Goal: Task Accomplishment & Management: Manage account settings

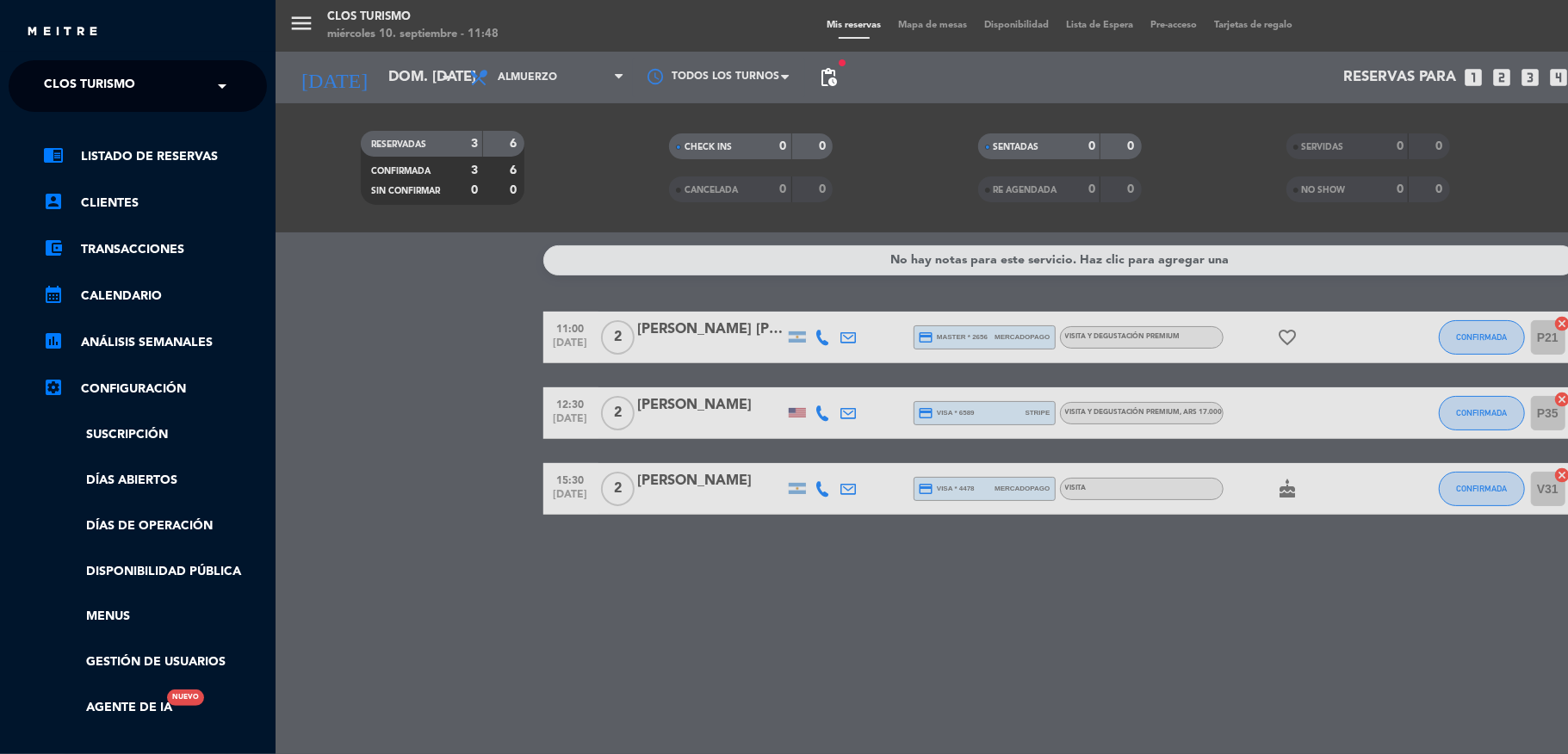
click at [108, 79] on span "Clos Turismo" at bounding box center [89, 86] width 91 height 36
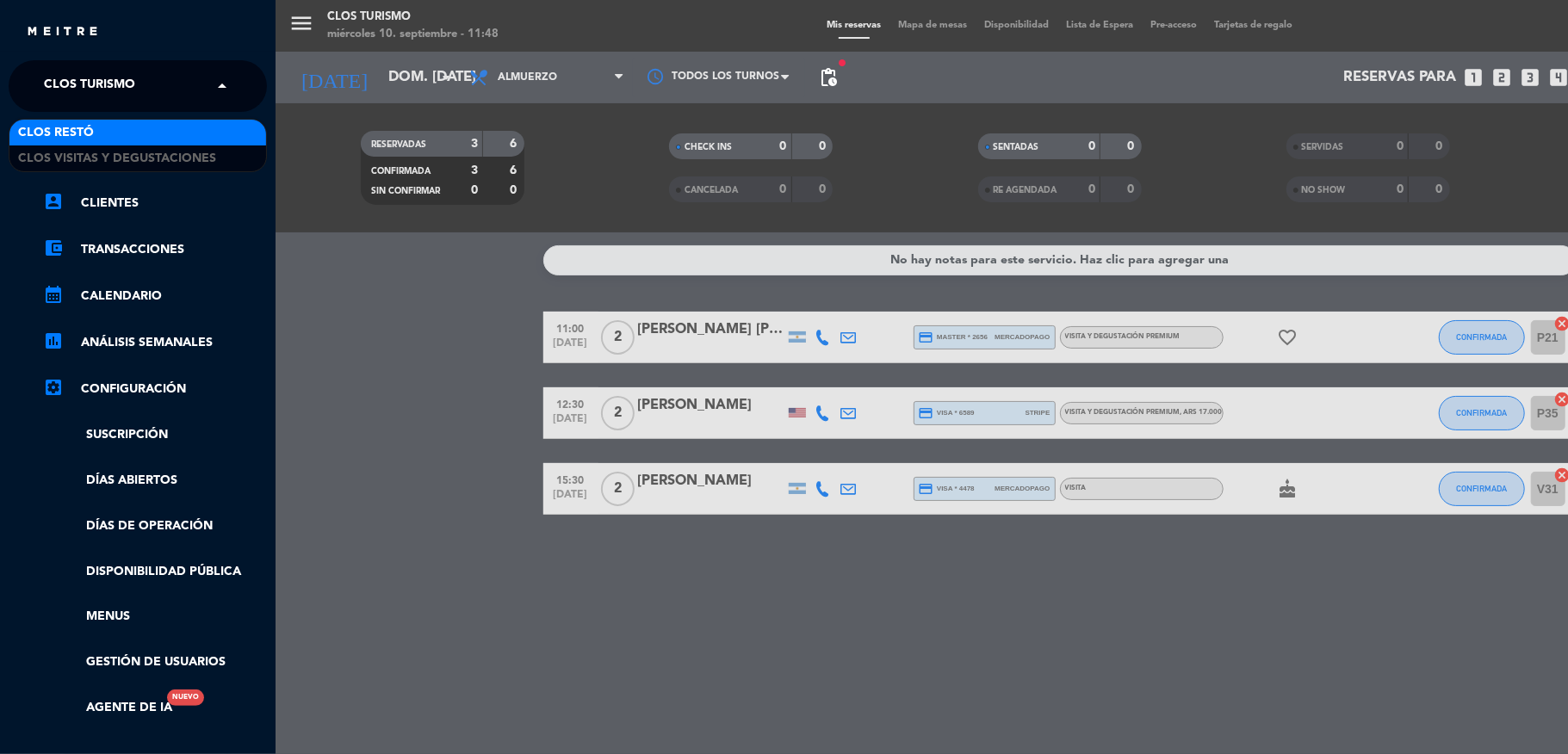
click at [112, 125] on div "Clos Restó" at bounding box center [137, 133] width 256 height 25
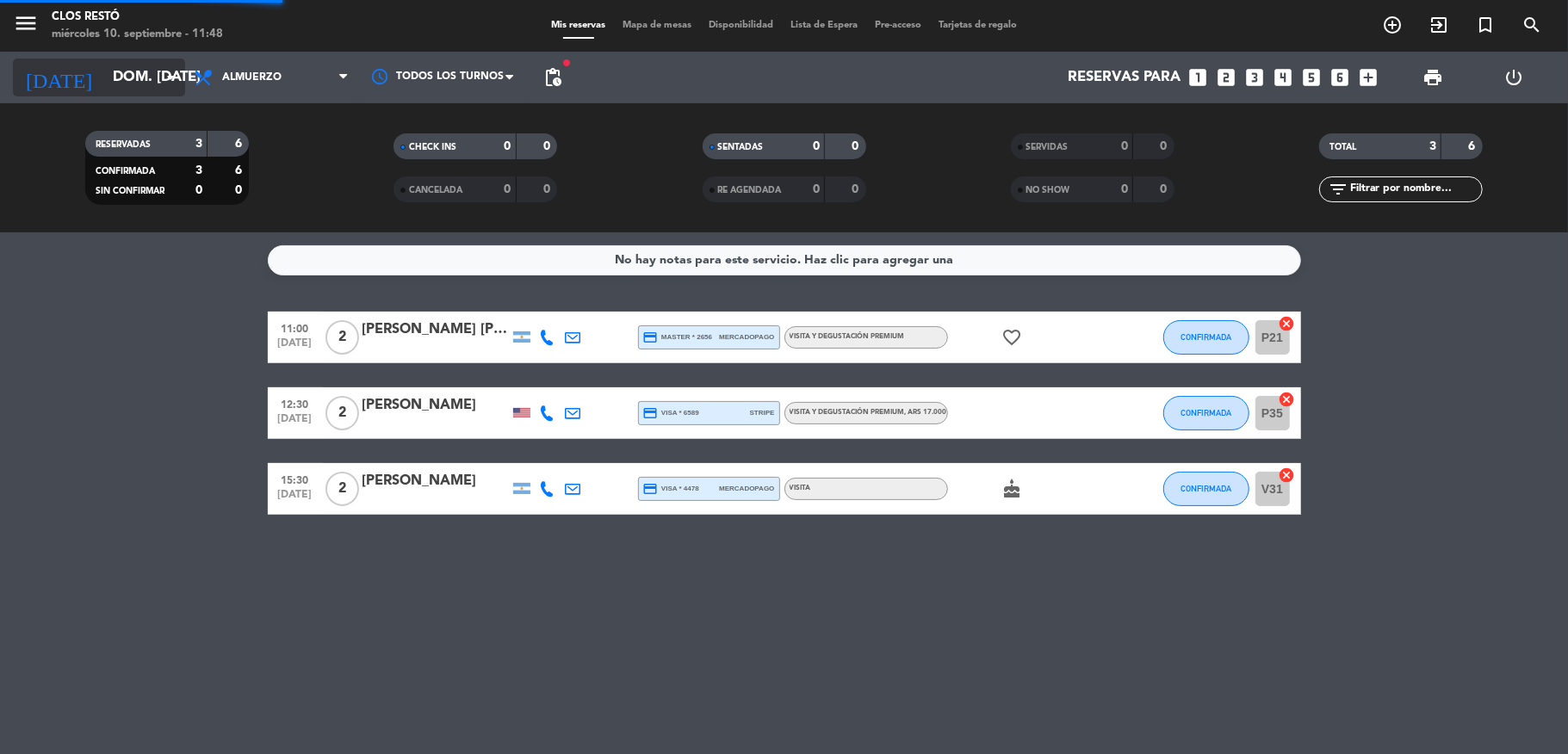
click at [105, 81] on input "dom. [DATE]" at bounding box center [197, 77] width 186 height 34
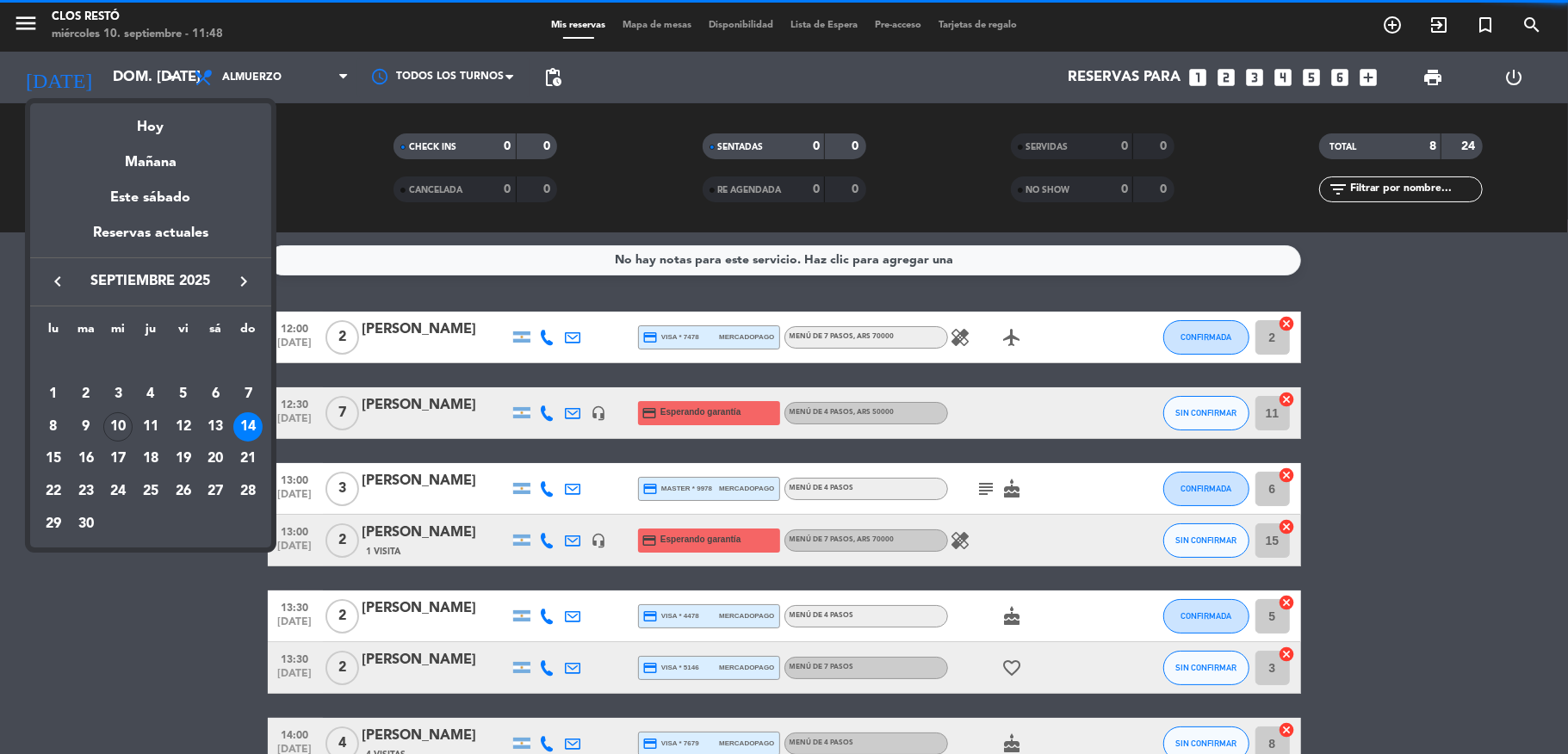
click at [0, 193] on div at bounding box center [784, 377] width 1568 height 754
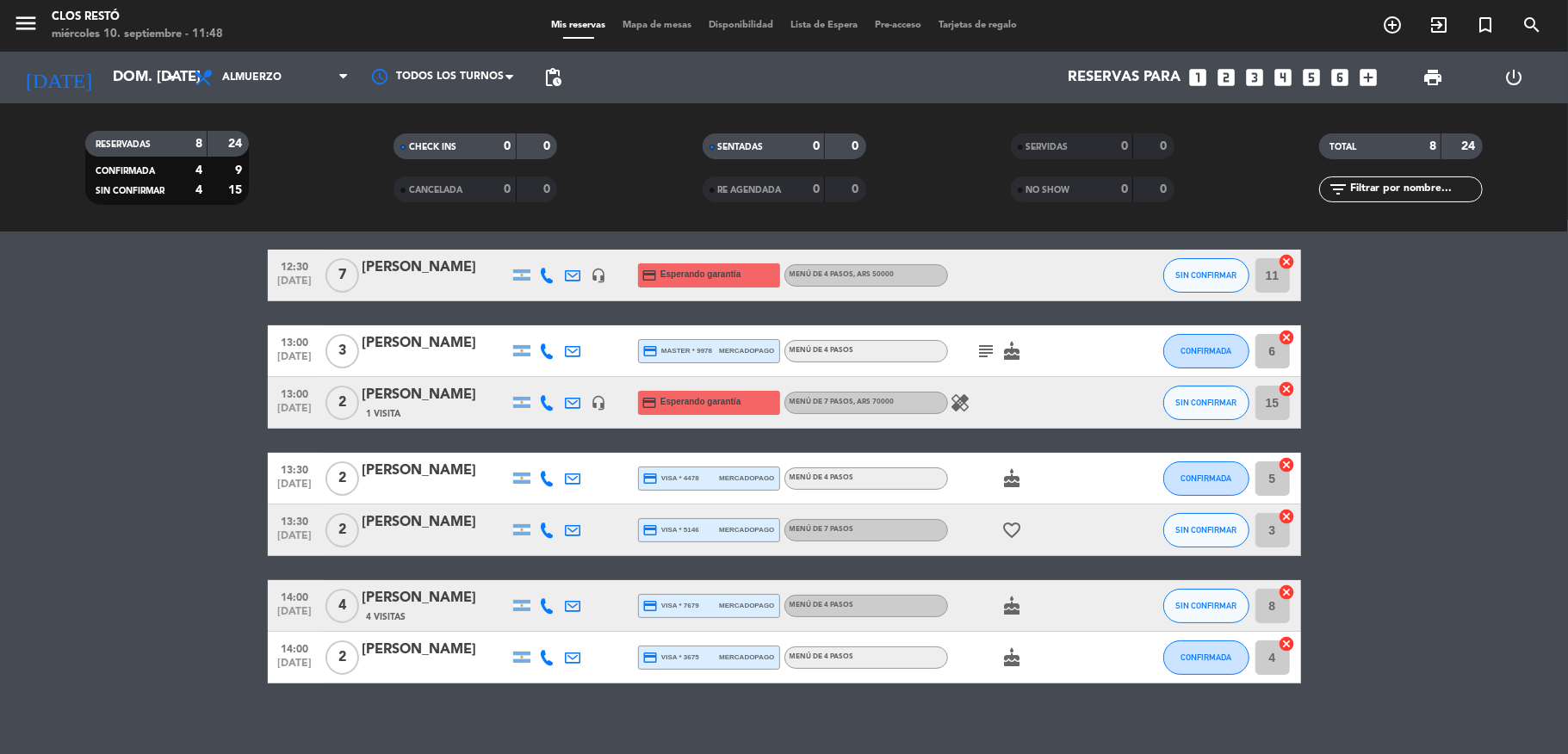
scroll to position [154, 0]
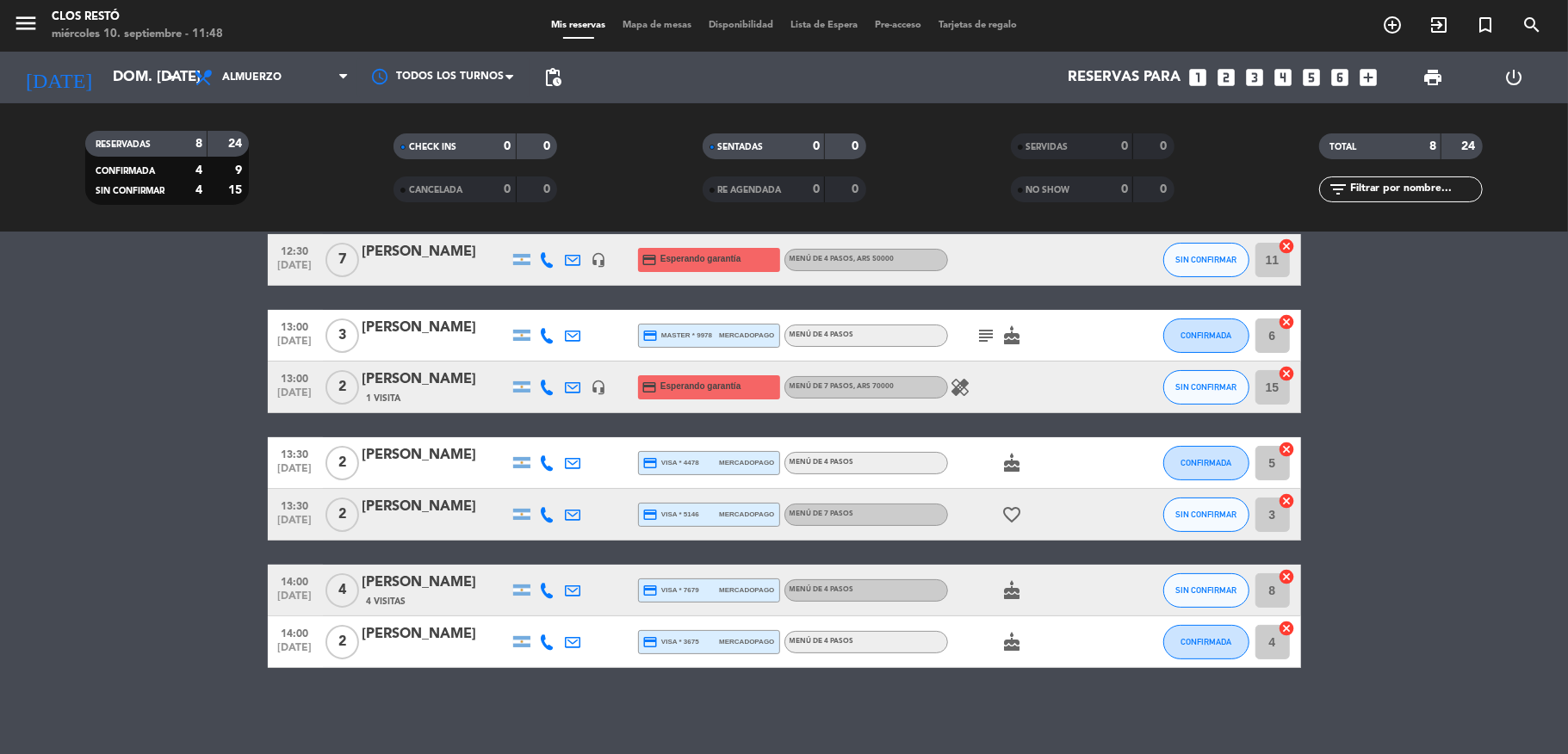
click at [441, 637] on div "[PERSON_NAME]" at bounding box center [435, 634] width 146 height 23
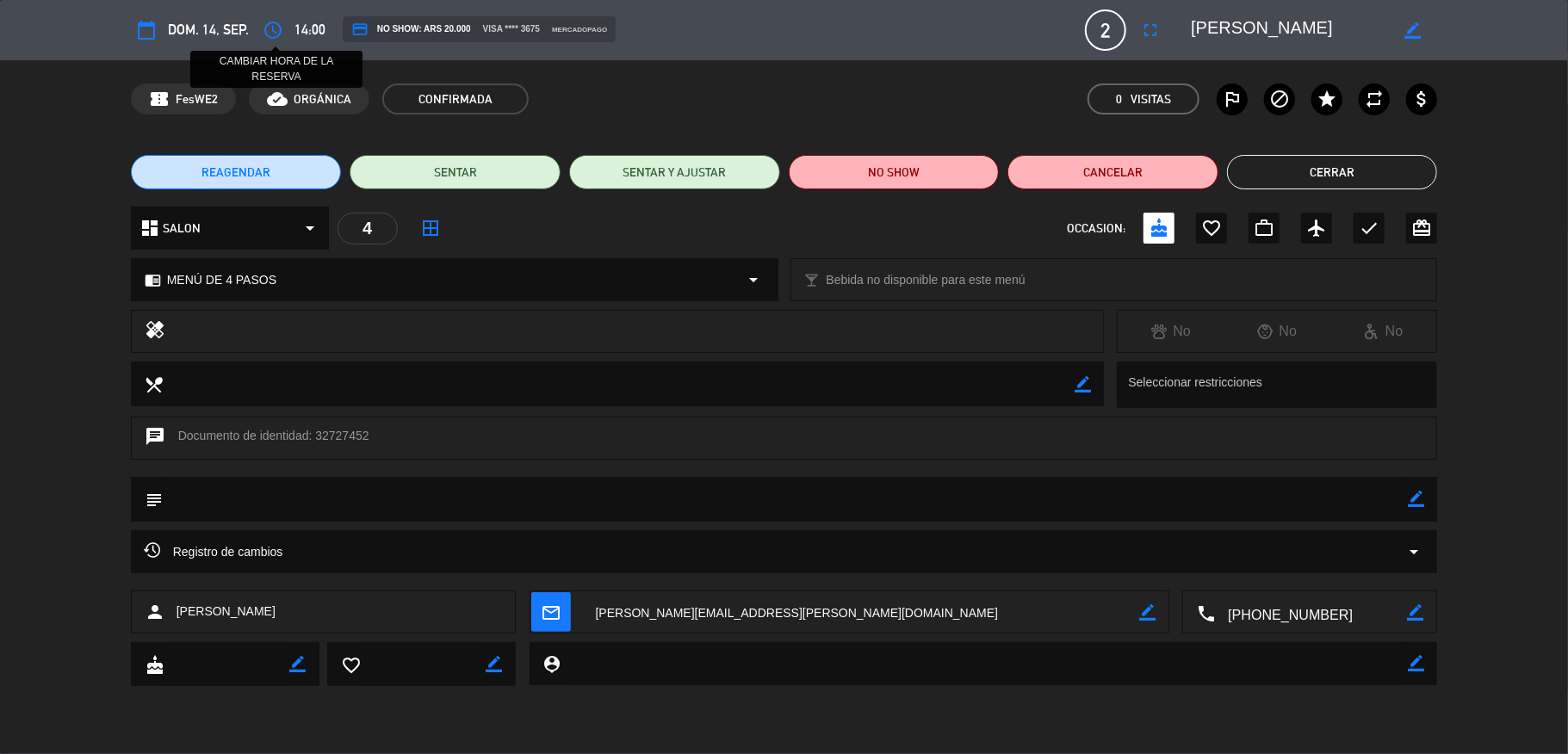
click at [276, 29] on icon "access_time" at bounding box center [273, 30] width 21 height 21
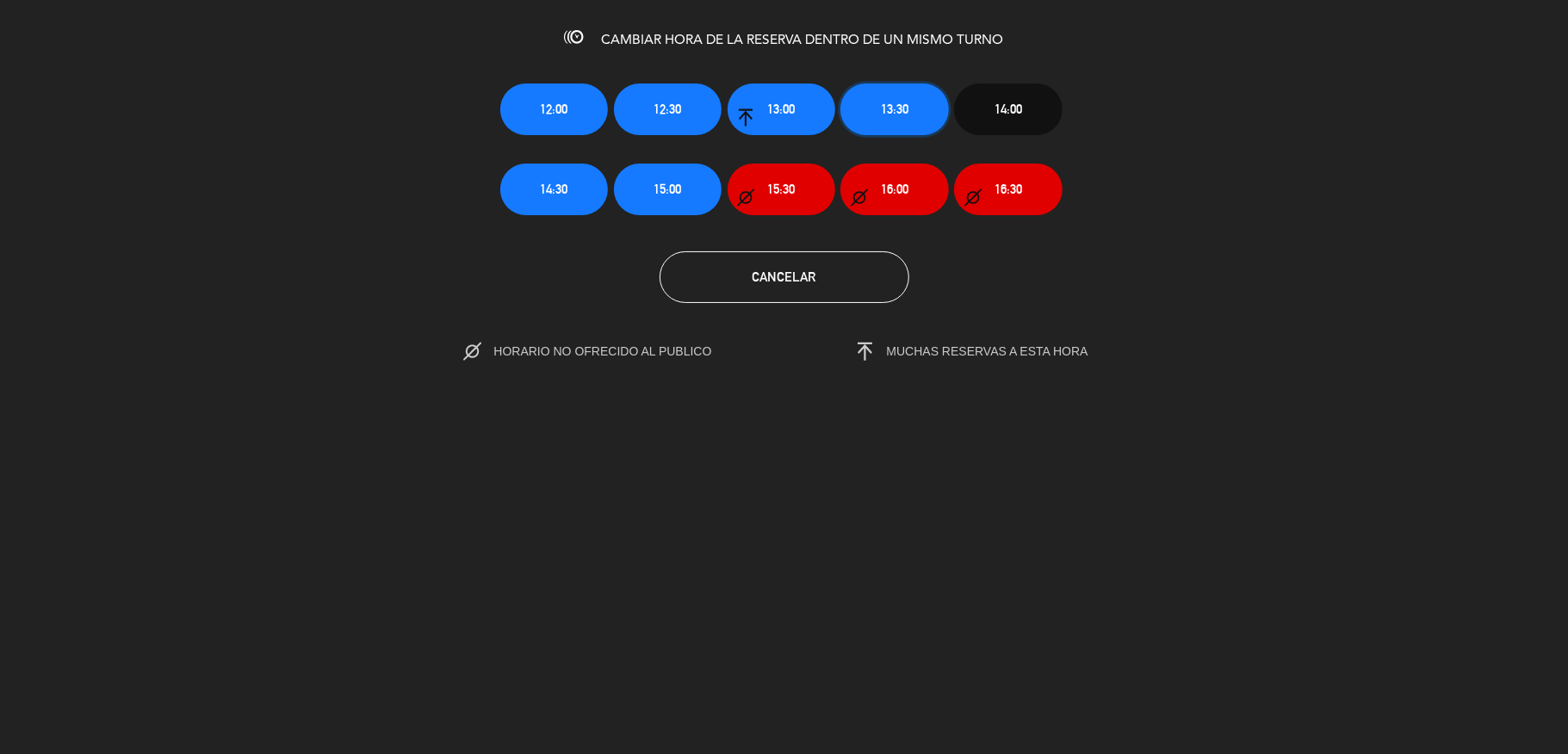
click at [886, 118] on button "13:30" at bounding box center [894, 109] width 107 height 52
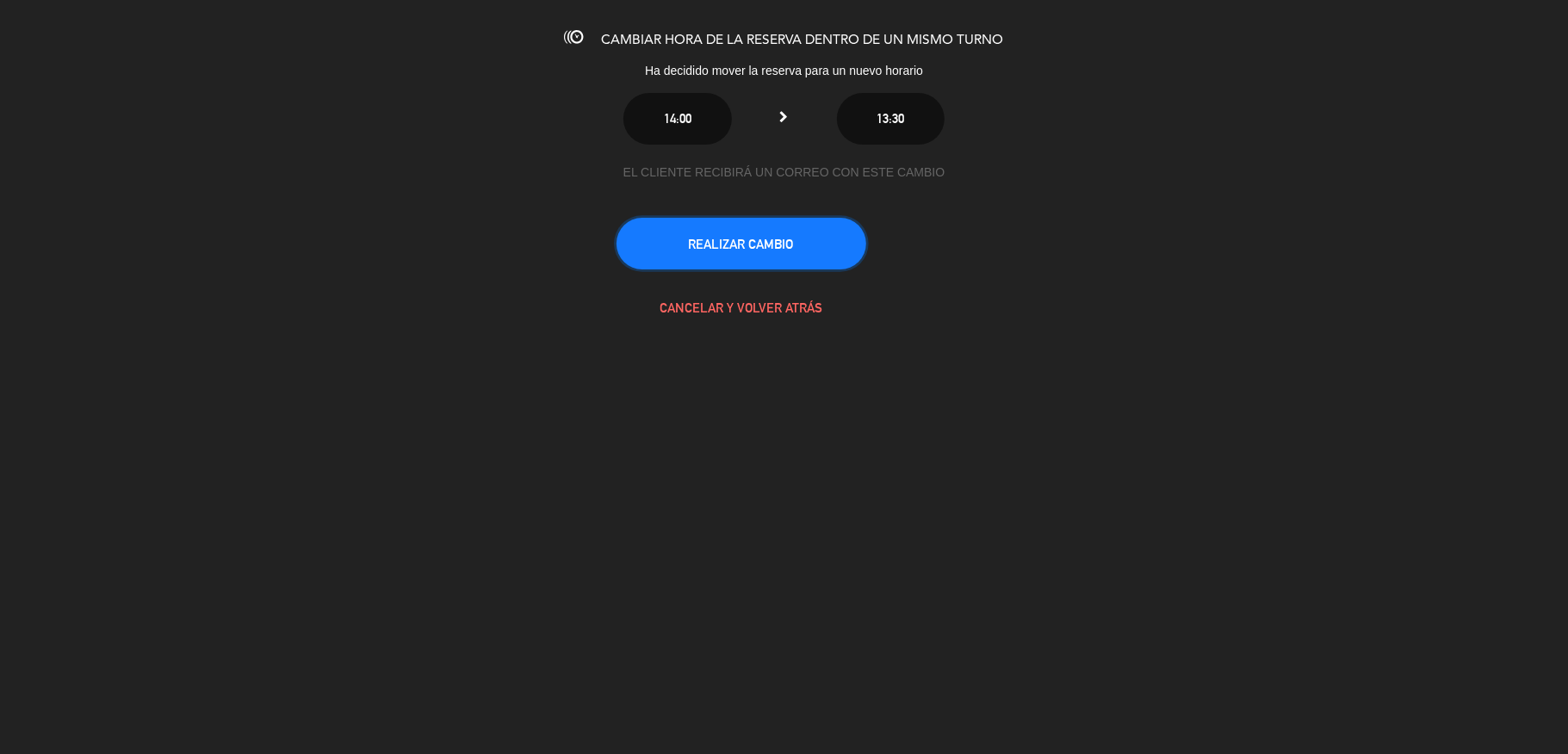
click at [776, 231] on button "REALIZAR CAMBIO" at bounding box center [741, 243] width 250 height 52
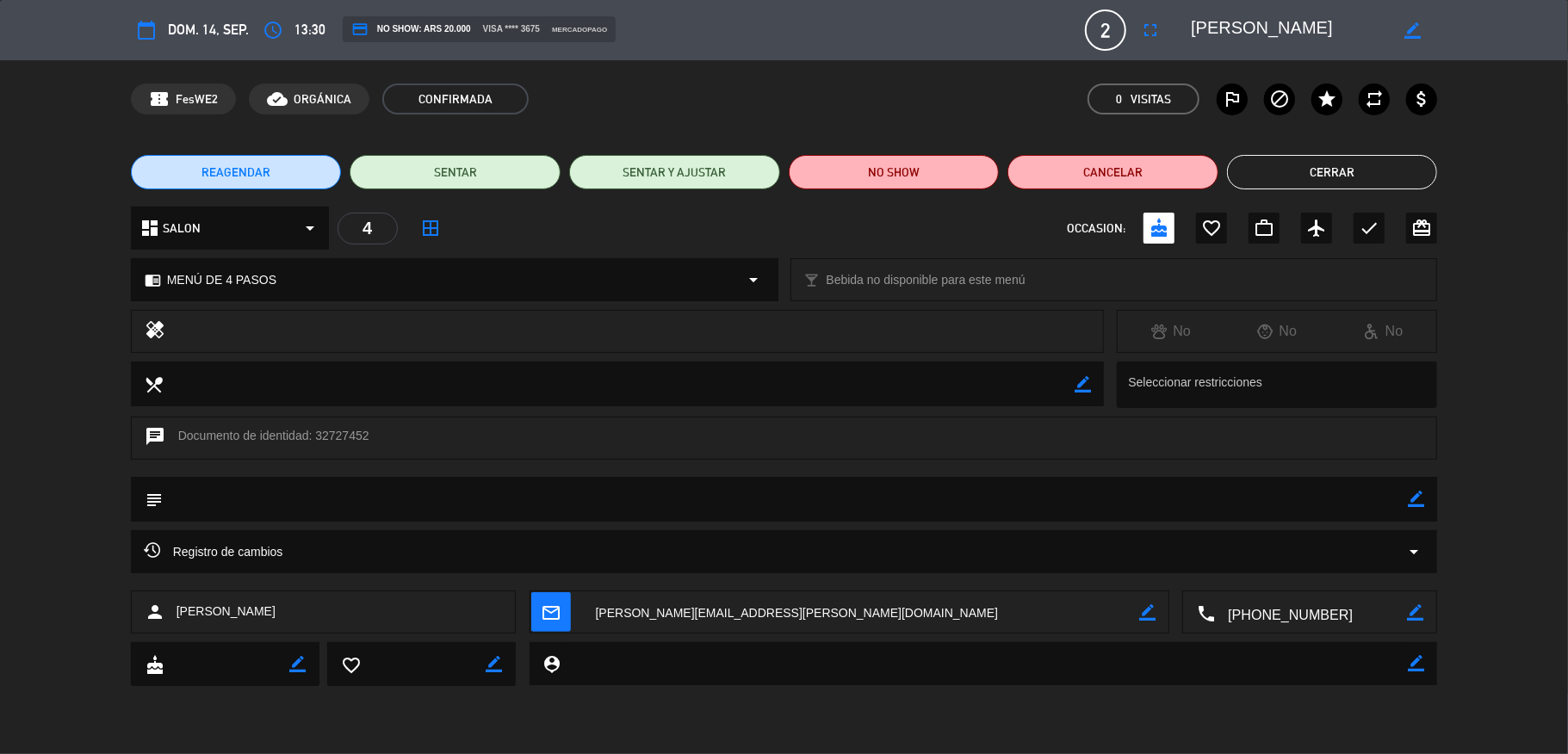
click at [1288, 180] on button "Cerrar" at bounding box center [1332, 173] width 211 height 35
